Goal: Transaction & Acquisition: Purchase product/service

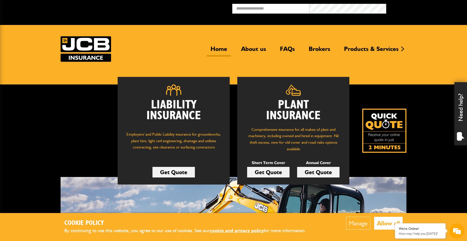
click at [387, 225] on button "Allow all" at bounding box center [388, 223] width 29 height 13
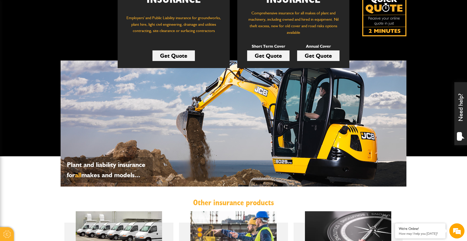
scroll to position [76, 0]
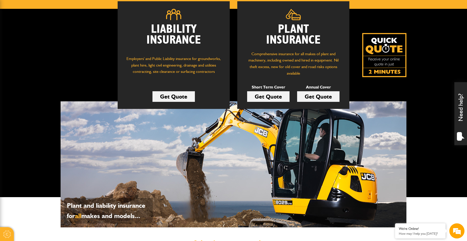
click at [271, 95] on link "Get Quote" at bounding box center [268, 96] width 42 height 11
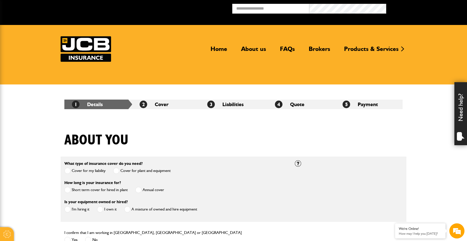
click at [68, 191] on span at bounding box center [67, 190] width 6 height 6
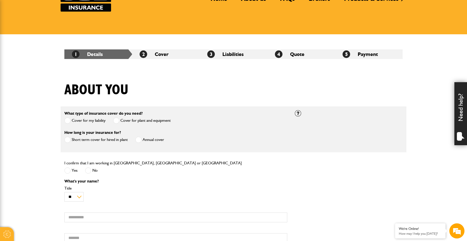
scroll to position [50, 0]
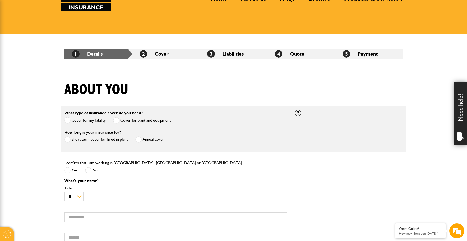
click at [68, 171] on span at bounding box center [67, 170] width 6 height 6
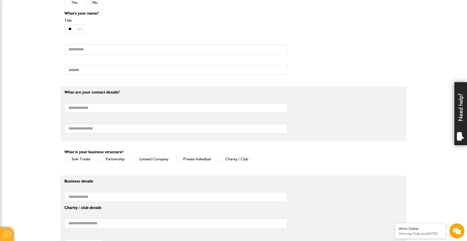
scroll to position [227, 0]
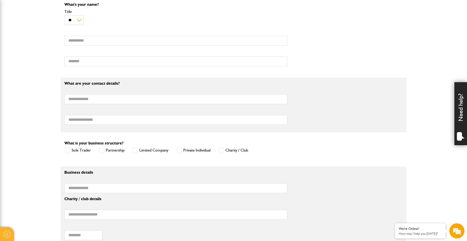
click at [67, 151] on span at bounding box center [67, 150] width 6 height 6
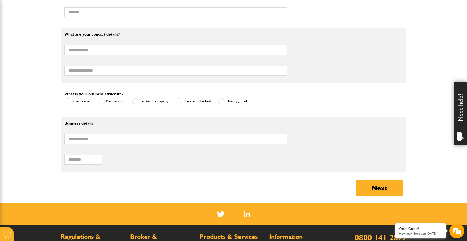
scroll to position [278, 0]
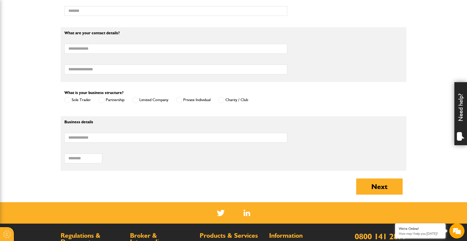
click at [178, 100] on span at bounding box center [179, 100] width 6 height 6
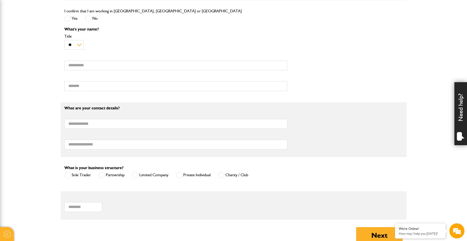
scroll to position [202, 0]
click at [135, 176] on span at bounding box center [135, 176] width 6 height 6
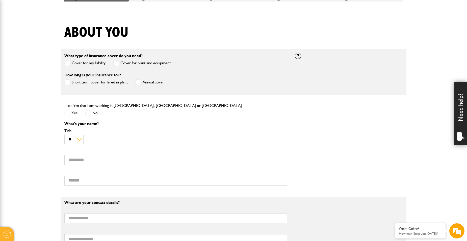
scroll to position [76, 0]
